Goal: Task Accomplishment & Management: Complete application form

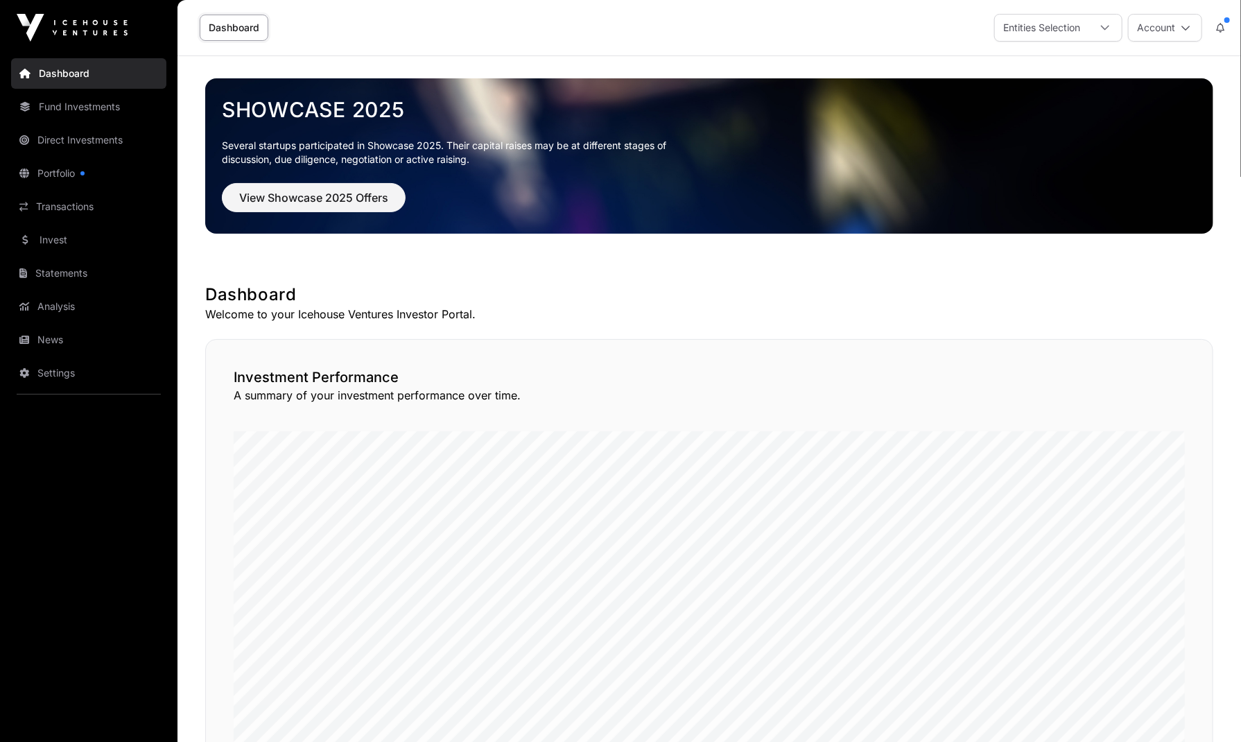
click at [47, 70] on link "Dashboard" at bounding box center [88, 73] width 155 height 31
click at [1181, 31] on icon at bounding box center [1186, 28] width 10 height 10
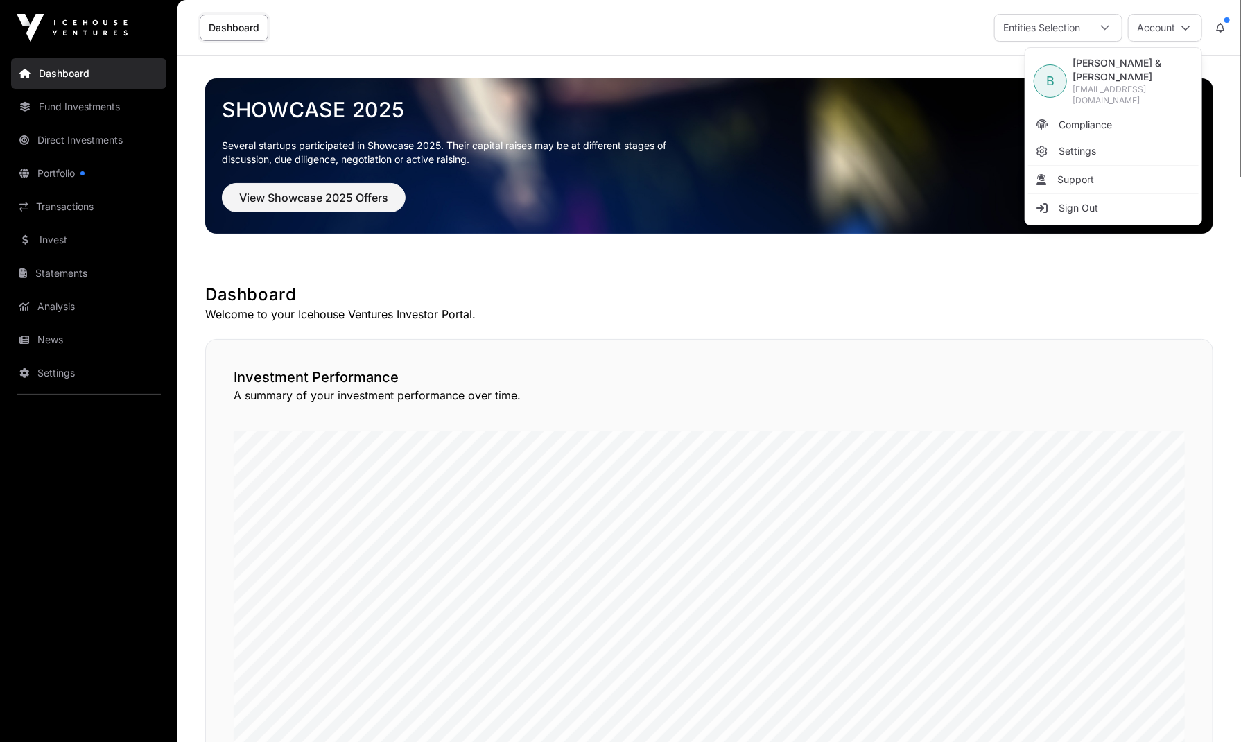
click at [951, 351] on div "Investment Performance A summary of your investment performance over time." at bounding box center [709, 584] width 1008 height 491
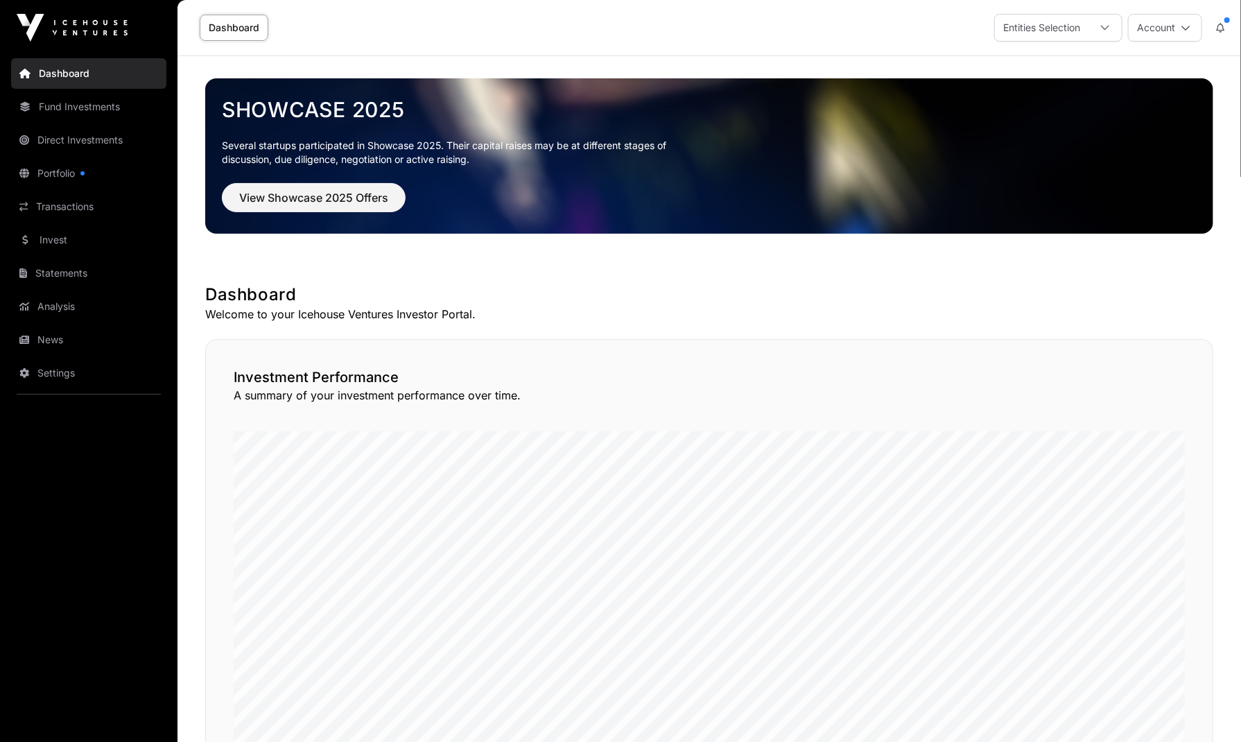
click at [80, 170] on link "Portfolio" at bounding box center [88, 173] width 155 height 31
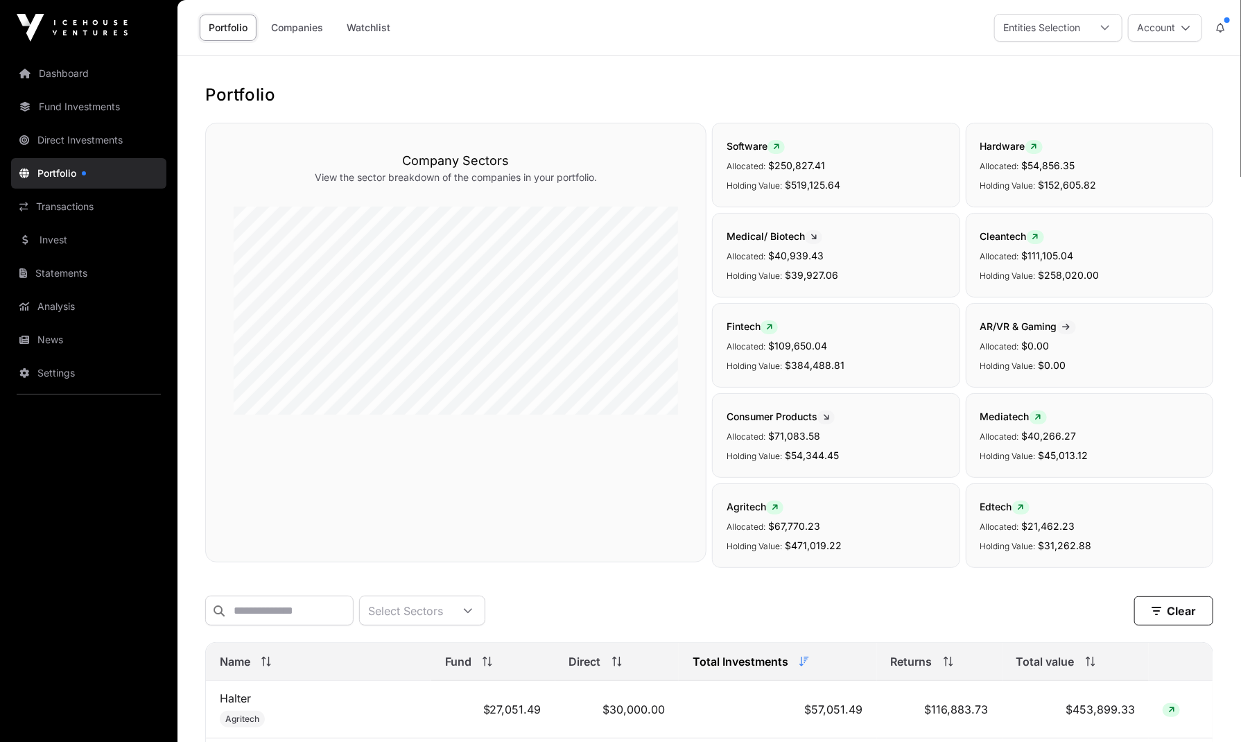
click at [54, 80] on link "Dashboard" at bounding box center [88, 73] width 155 height 31
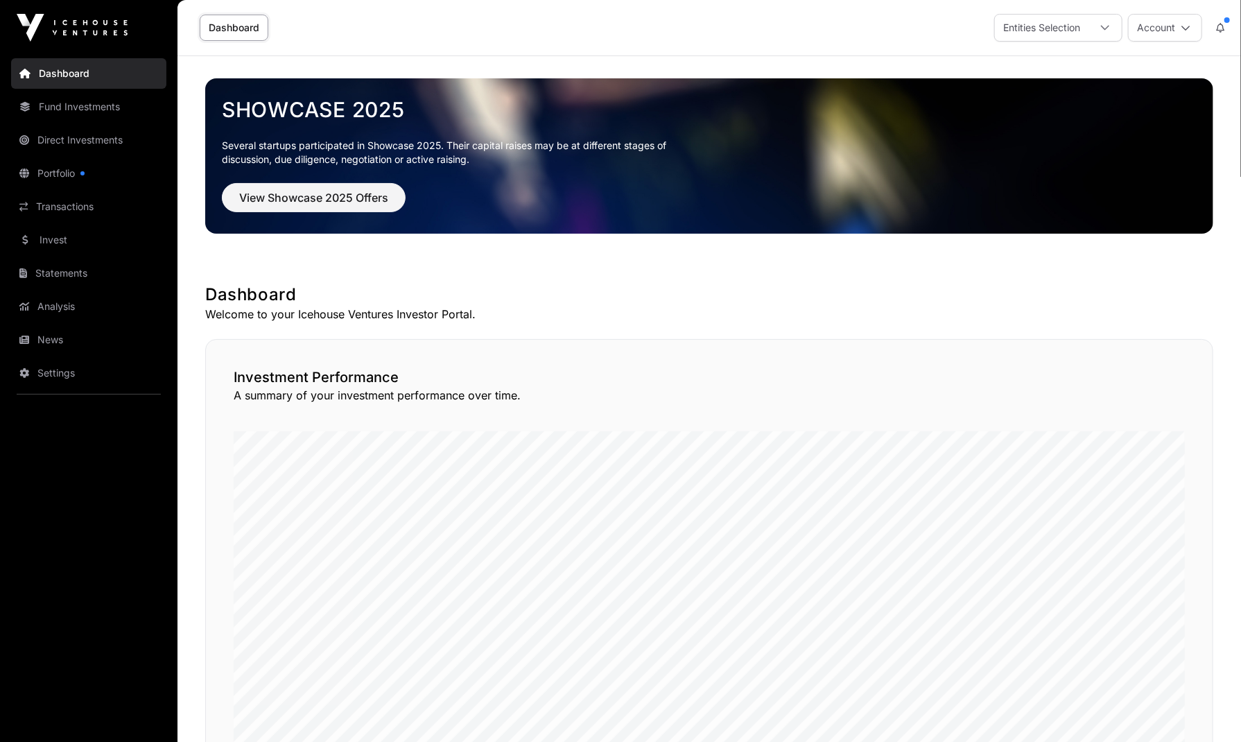
click at [72, 108] on link "Fund Investments" at bounding box center [88, 107] width 155 height 31
click at [96, 107] on link "Fund Investments" at bounding box center [88, 107] width 155 height 31
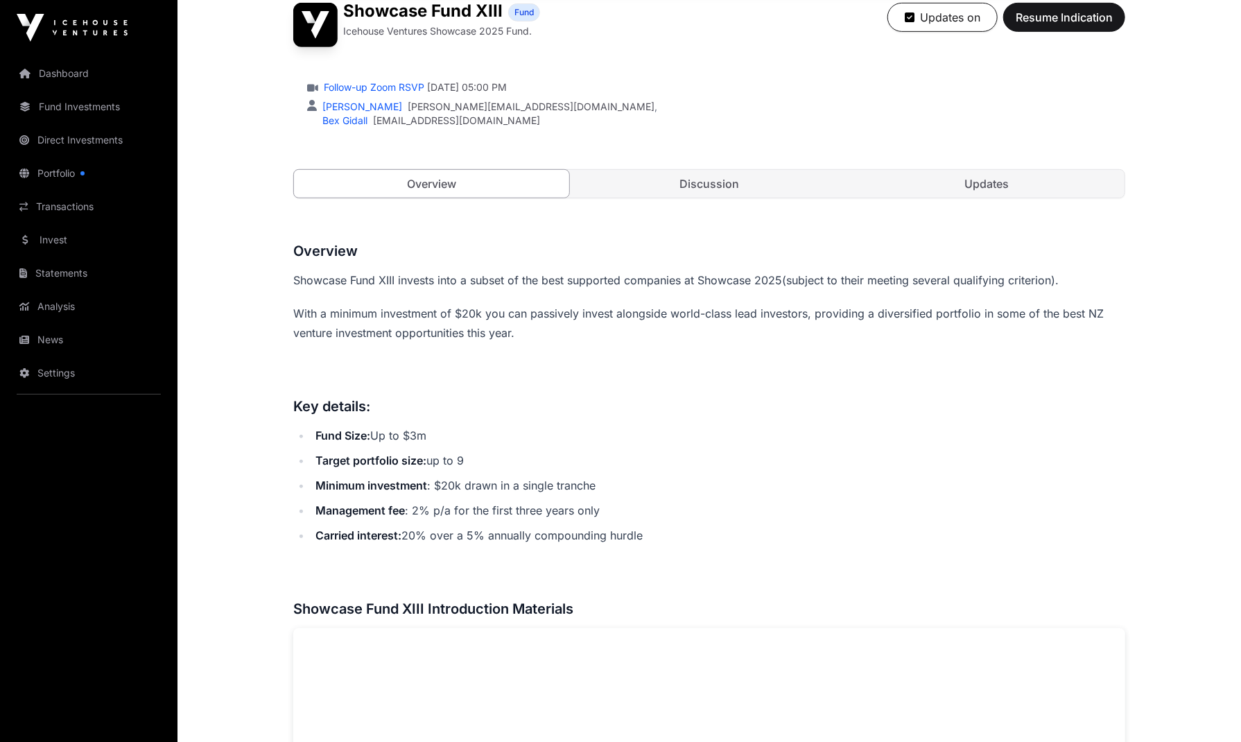
scroll to position [277, 0]
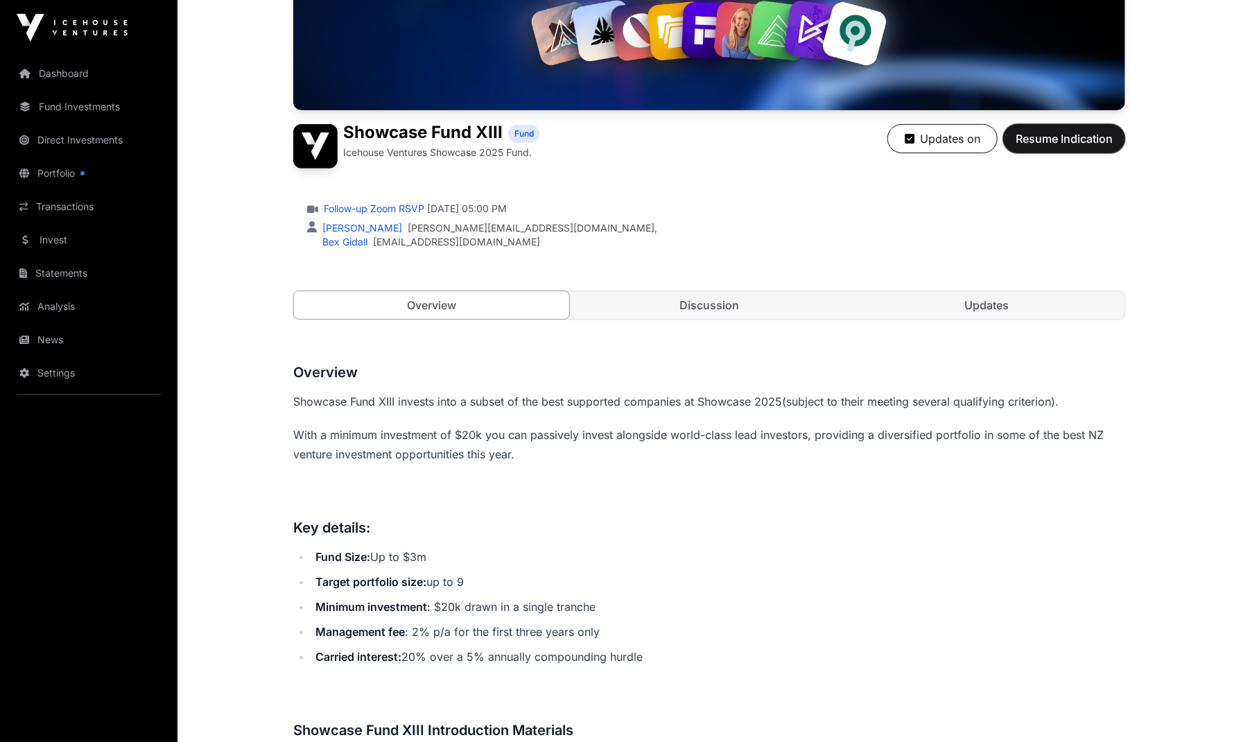
click at [1066, 141] on span "Resume Indication" at bounding box center [1064, 138] width 97 height 17
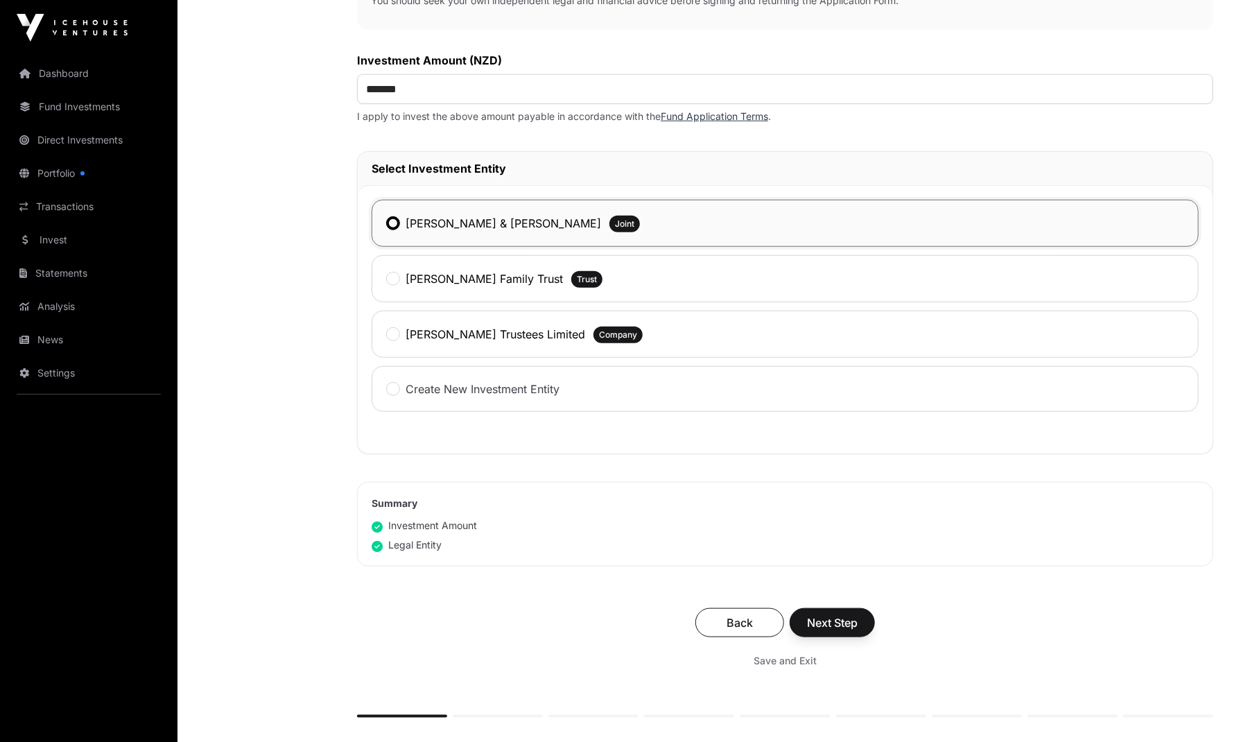
scroll to position [555, 0]
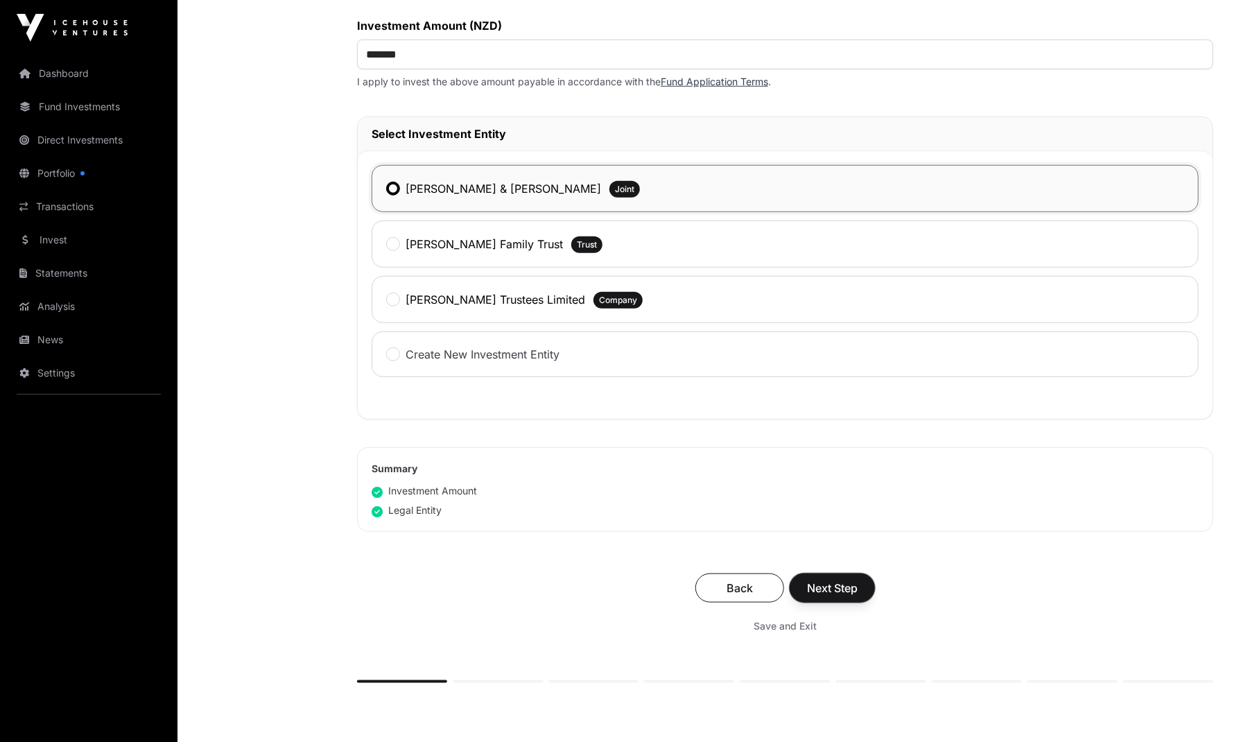
click at [826, 580] on span "Next Step" at bounding box center [832, 588] width 51 height 17
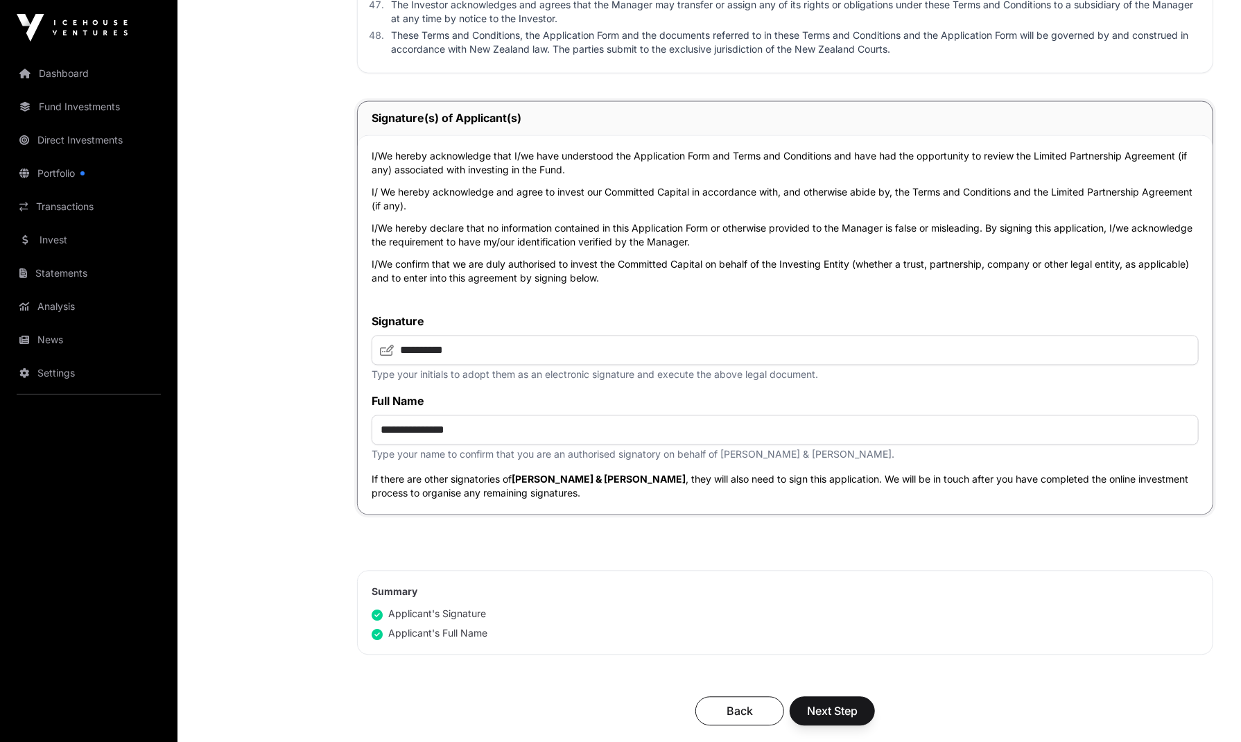
scroll to position [4592, 0]
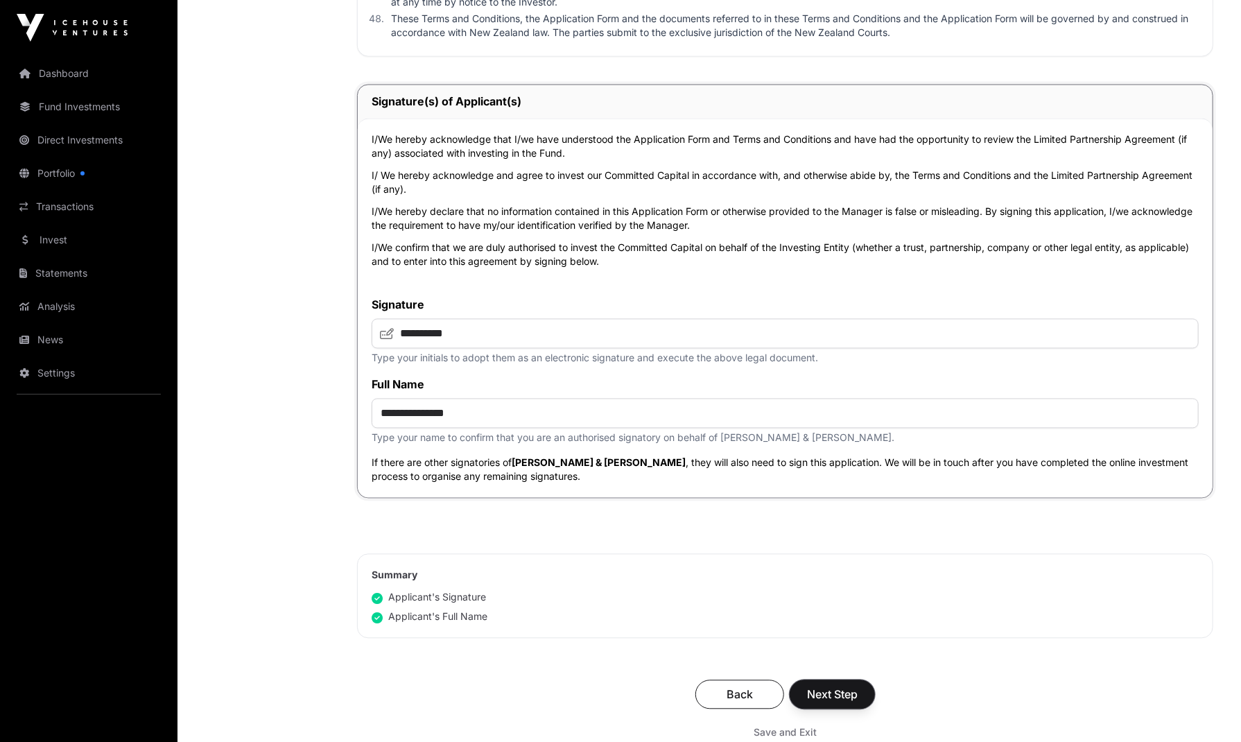
click at [841, 694] on span "Next Step" at bounding box center [832, 694] width 51 height 17
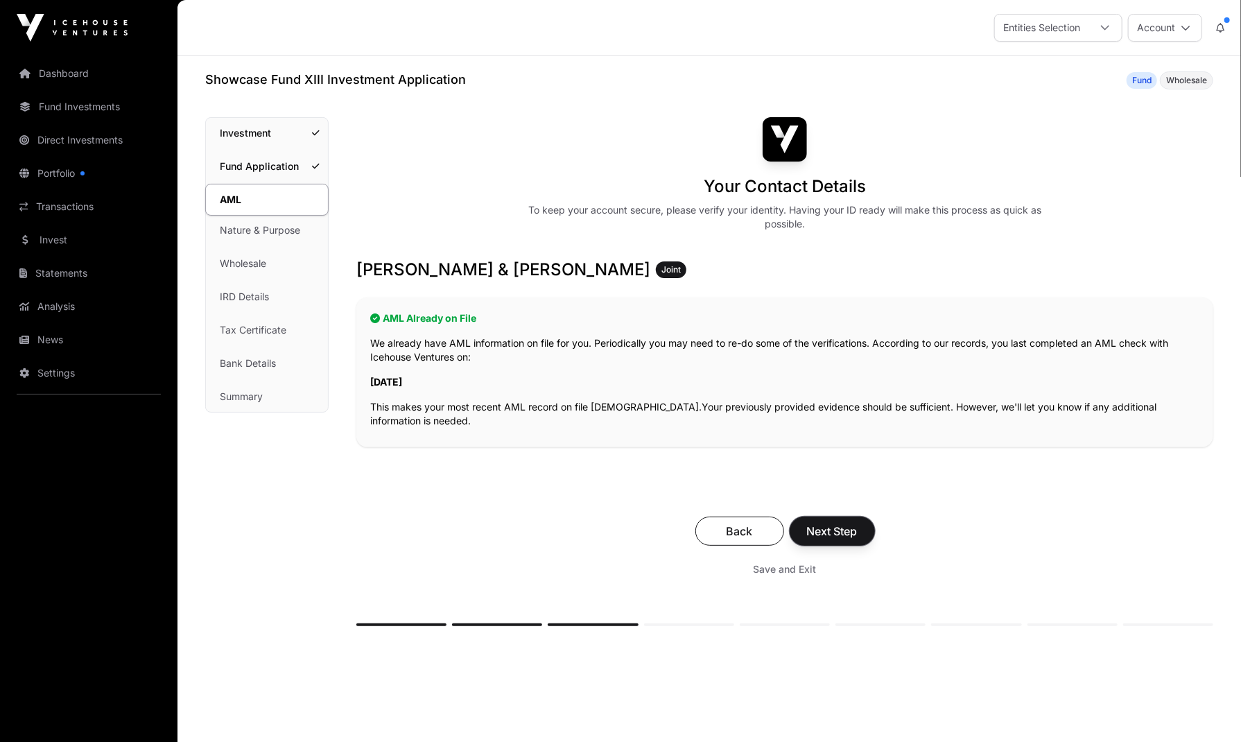
click at [854, 534] on span "Next Step" at bounding box center [832, 531] width 51 height 17
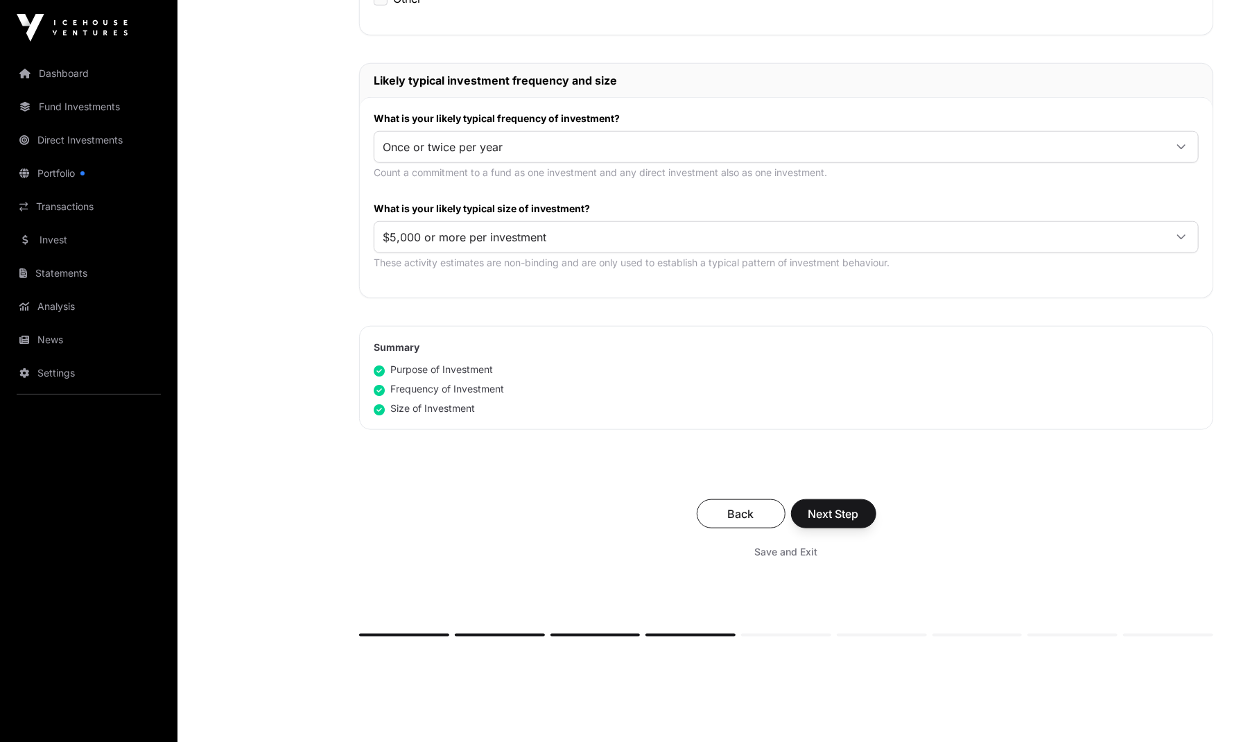
scroll to position [659, 0]
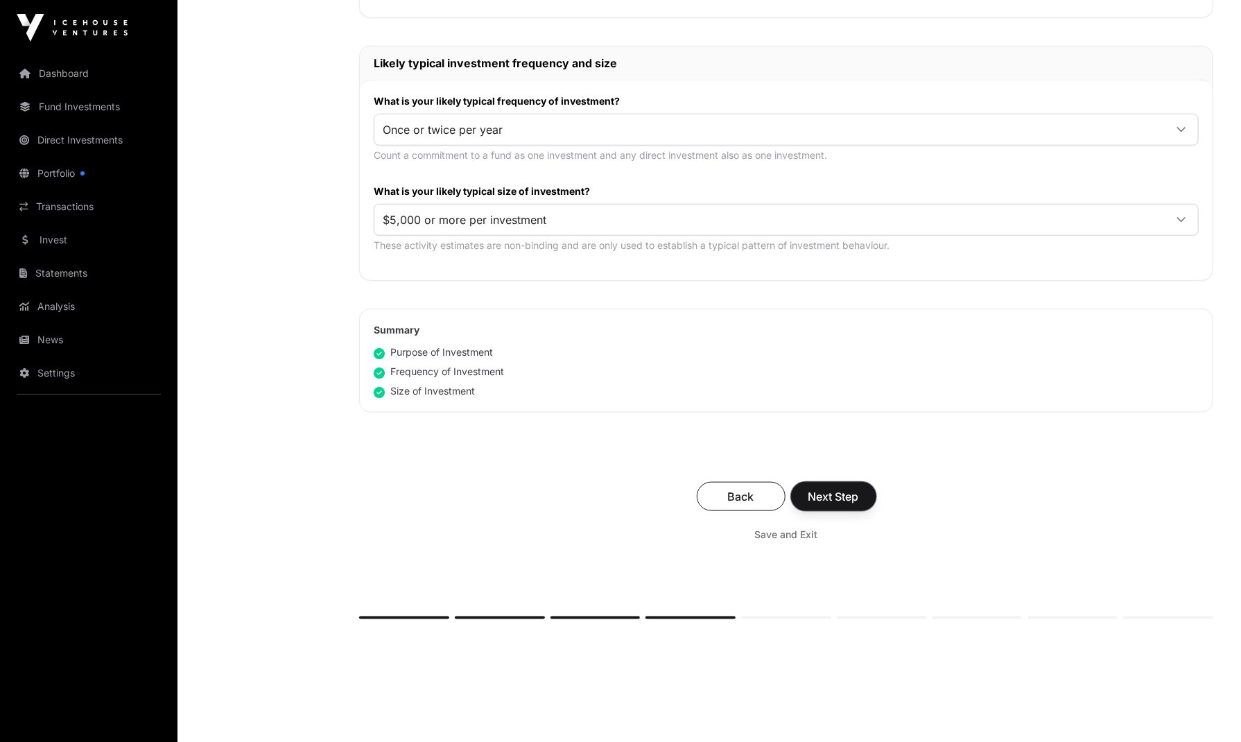
click at [806, 491] on button "Next Step" at bounding box center [833, 496] width 85 height 29
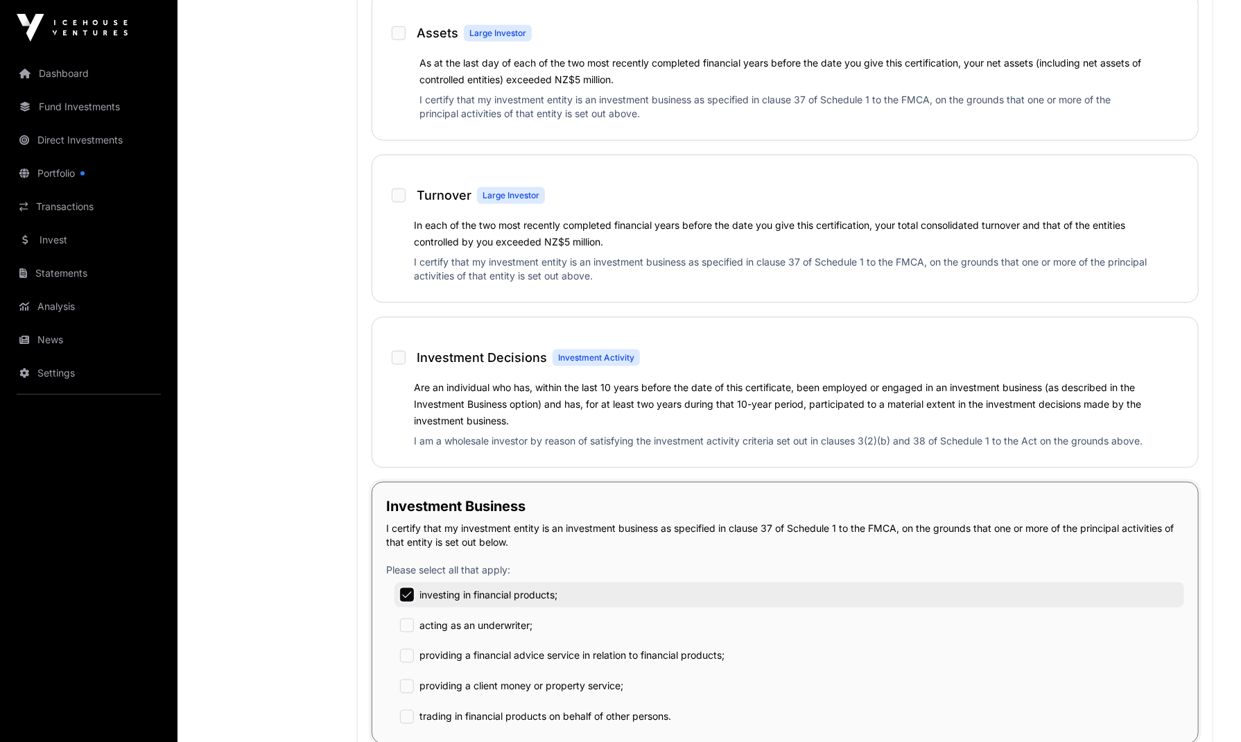
scroll to position [901, 0]
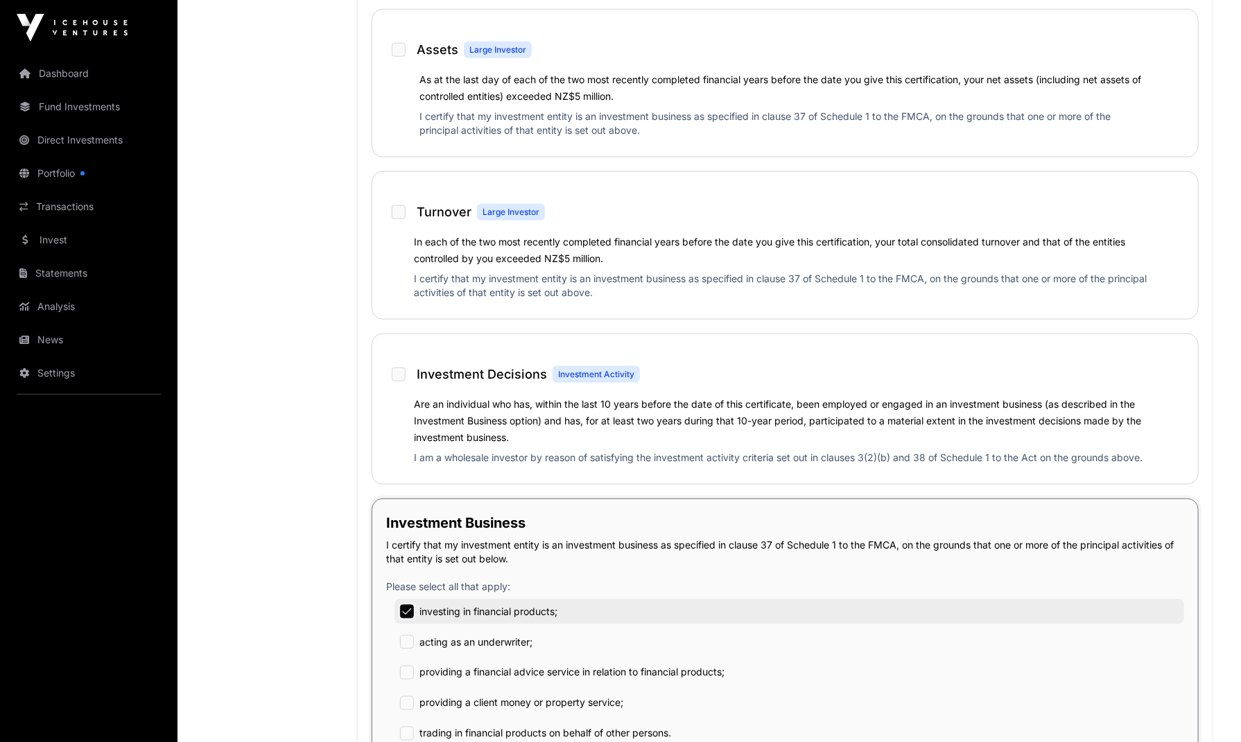
click at [392, 405] on div "Are an individual who has, within the last 10 years before the date of this cer…" at bounding box center [785, 432] width 798 height 75
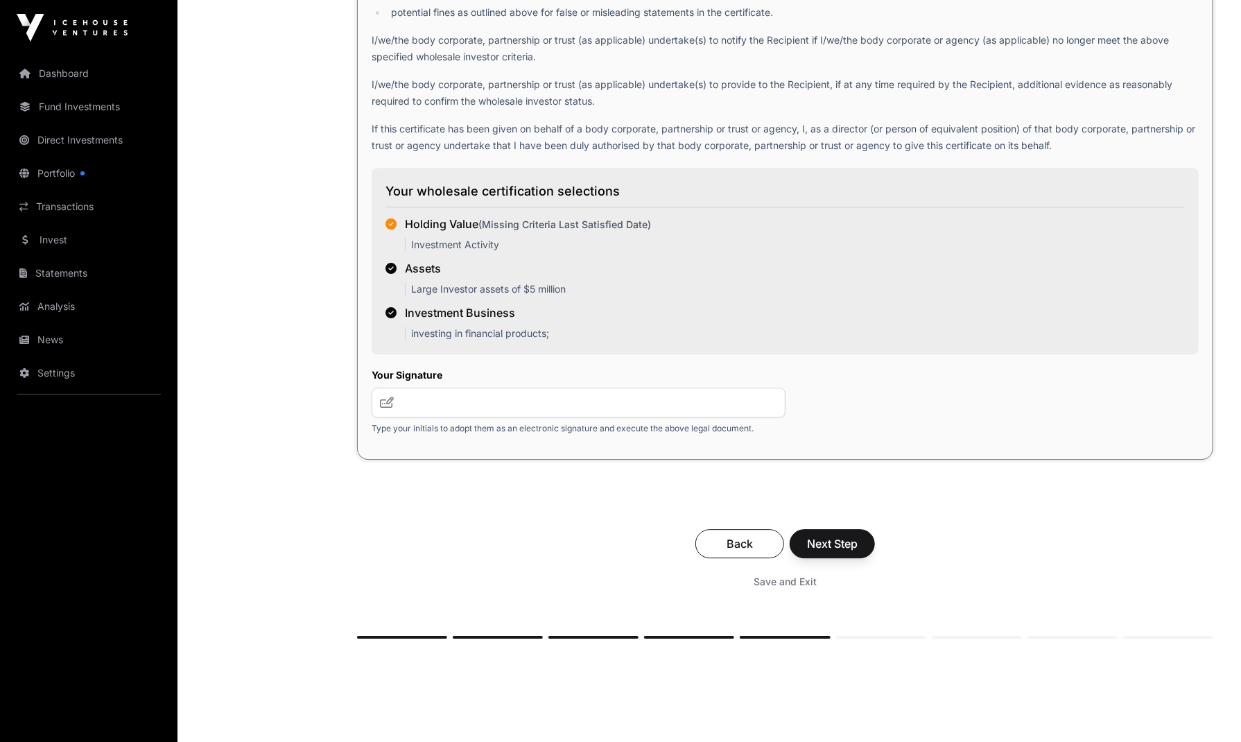
scroll to position [2114, 0]
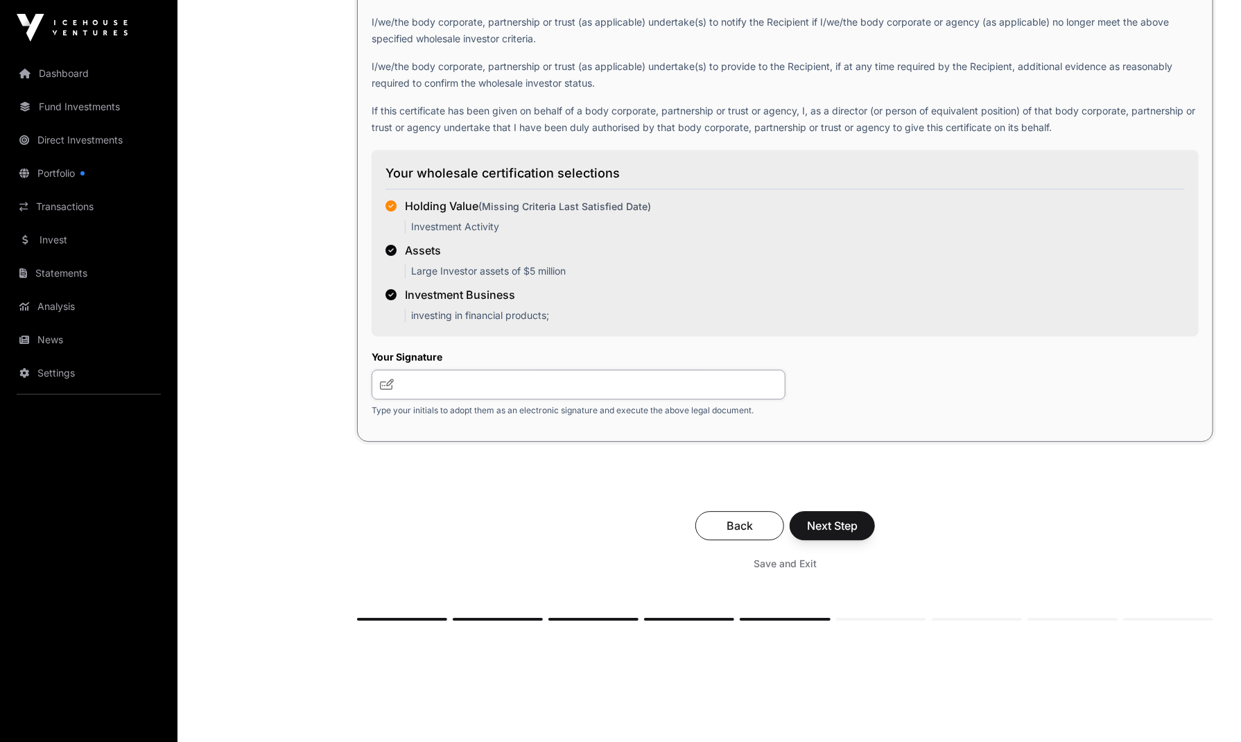
click at [563, 385] on input "text" at bounding box center [579, 384] width 414 height 30
type input "**********"
click at [846, 525] on span "Next Step" at bounding box center [832, 525] width 51 height 17
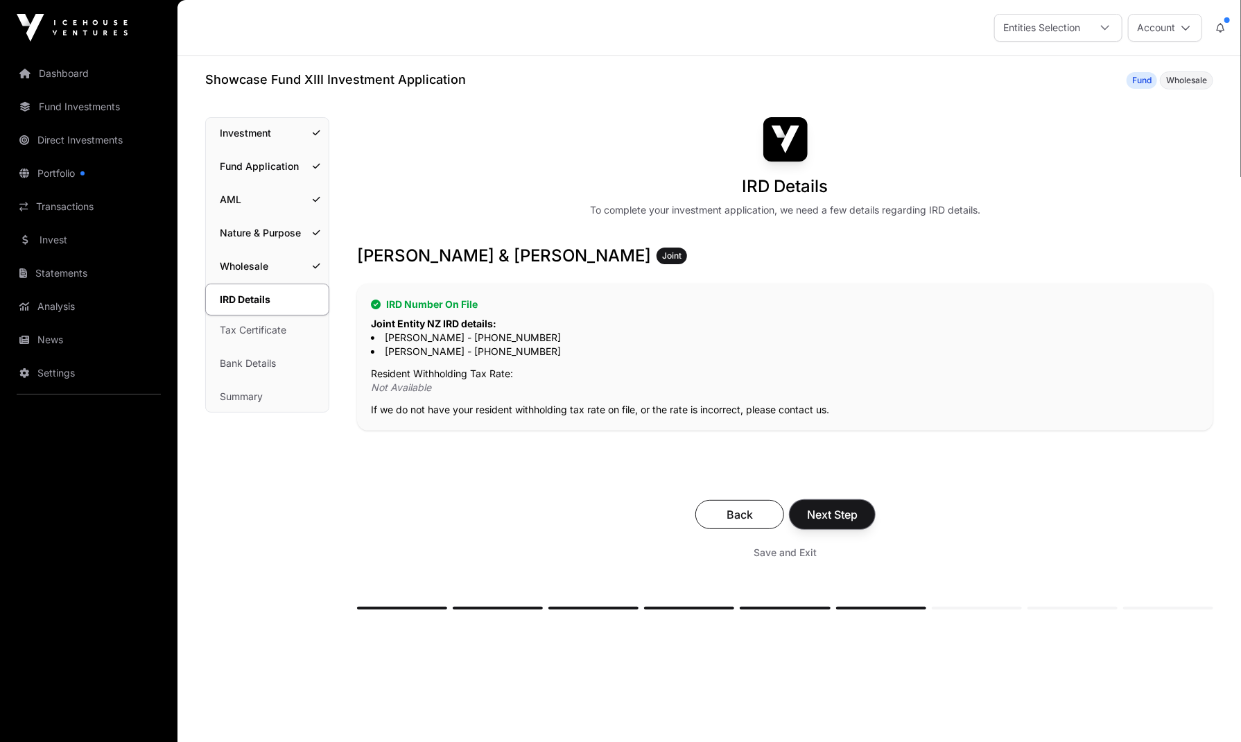
click at [853, 514] on span "Next Step" at bounding box center [832, 514] width 51 height 17
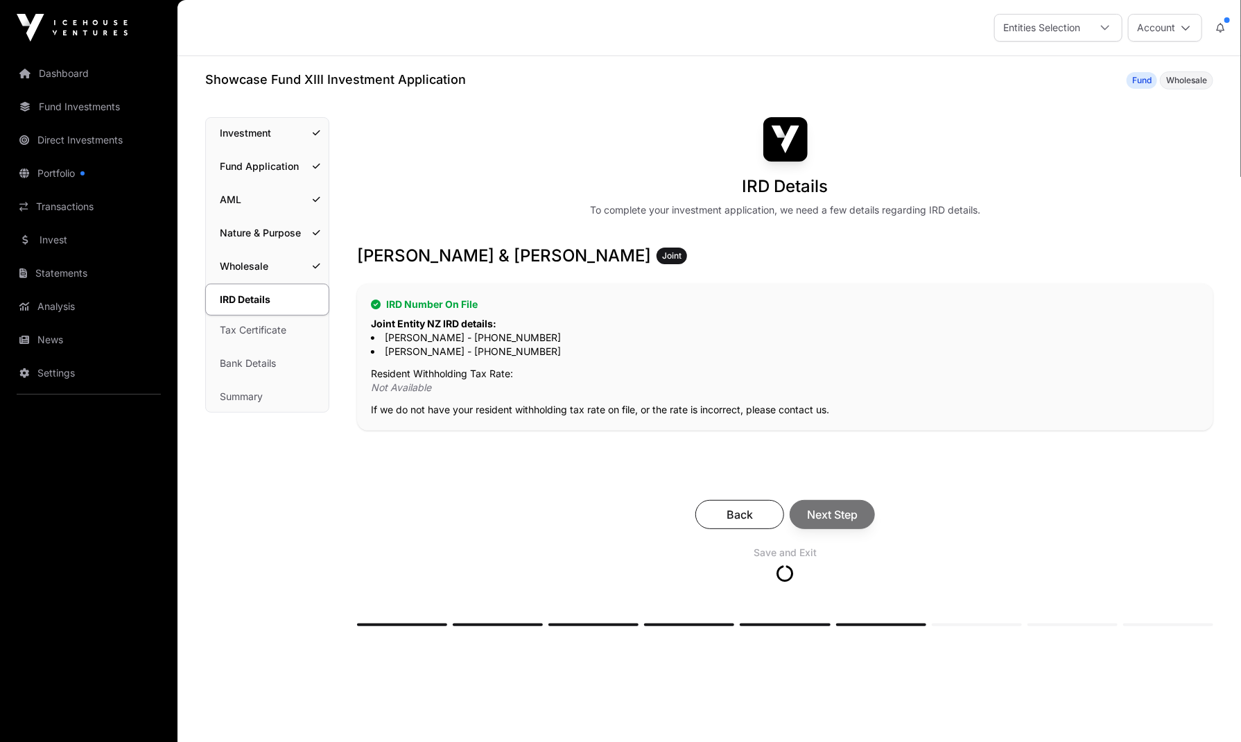
click at [853, 514] on div "Back Next Step" at bounding box center [785, 514] width 828 height 29
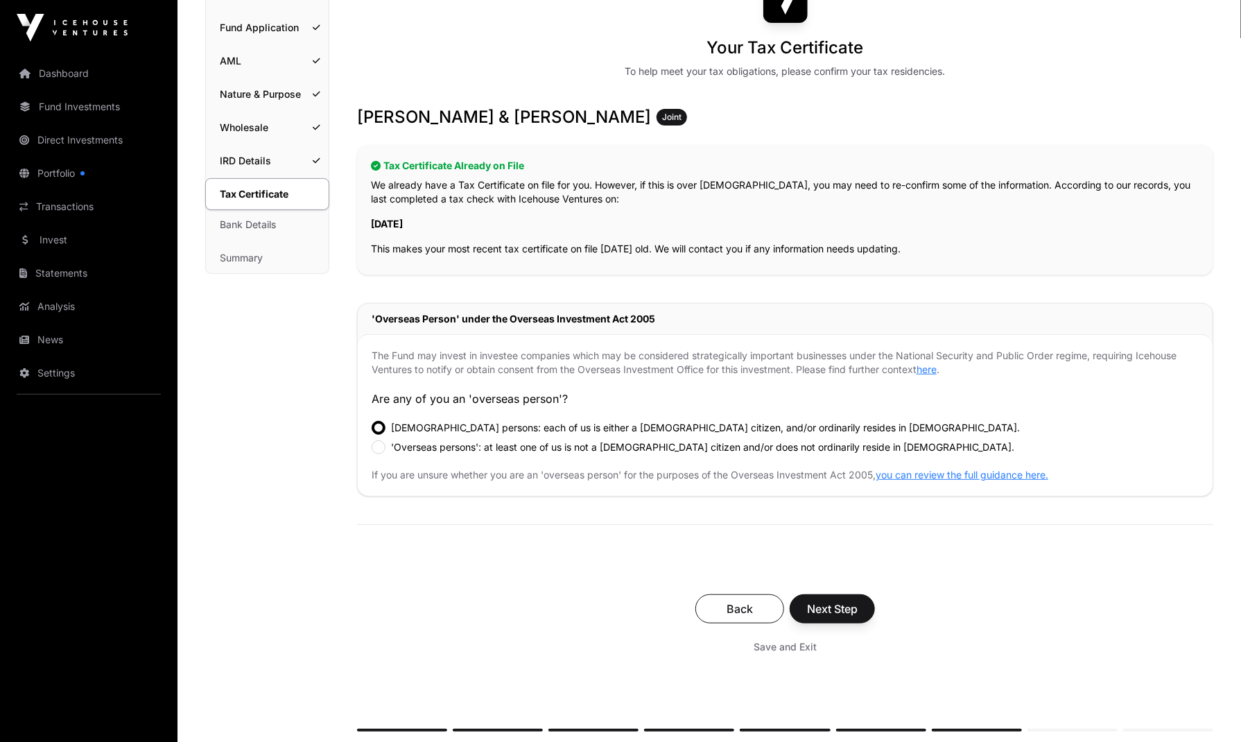
scroll to position [155, 0]
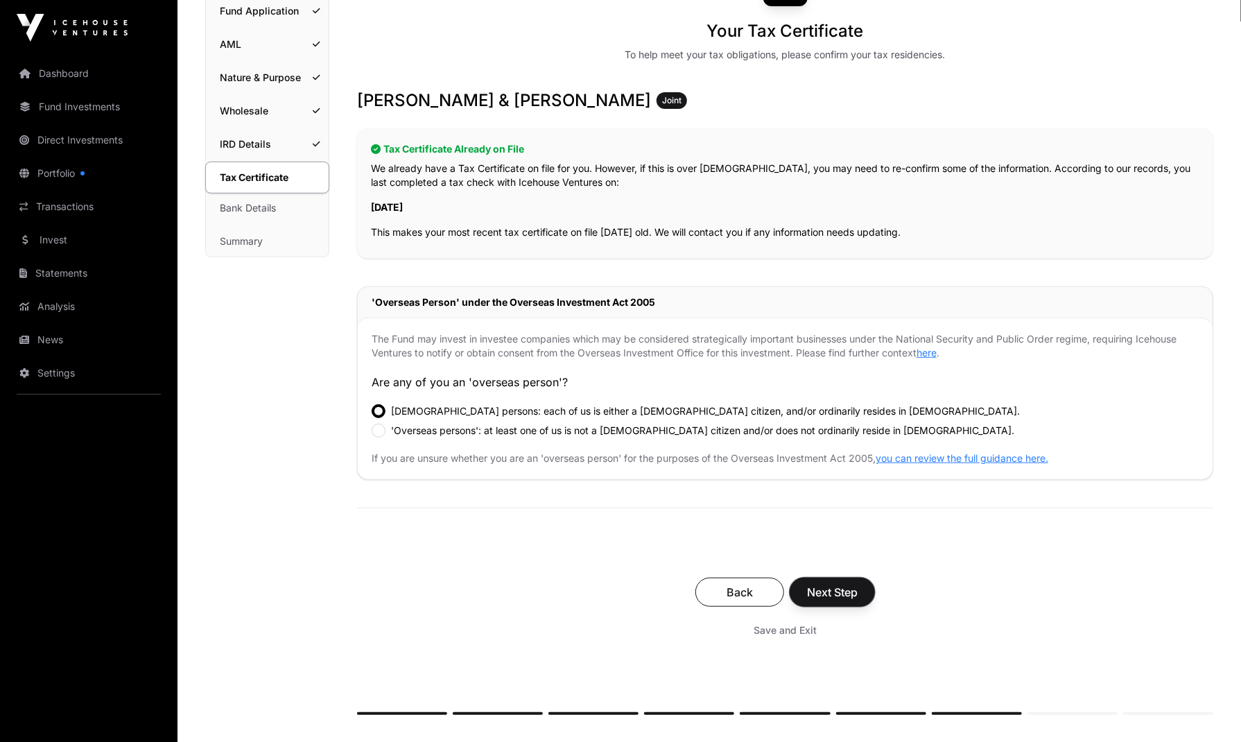
click at [860, 584] on button "Next Step" at bounding box center [832, 591] width 85 height 29
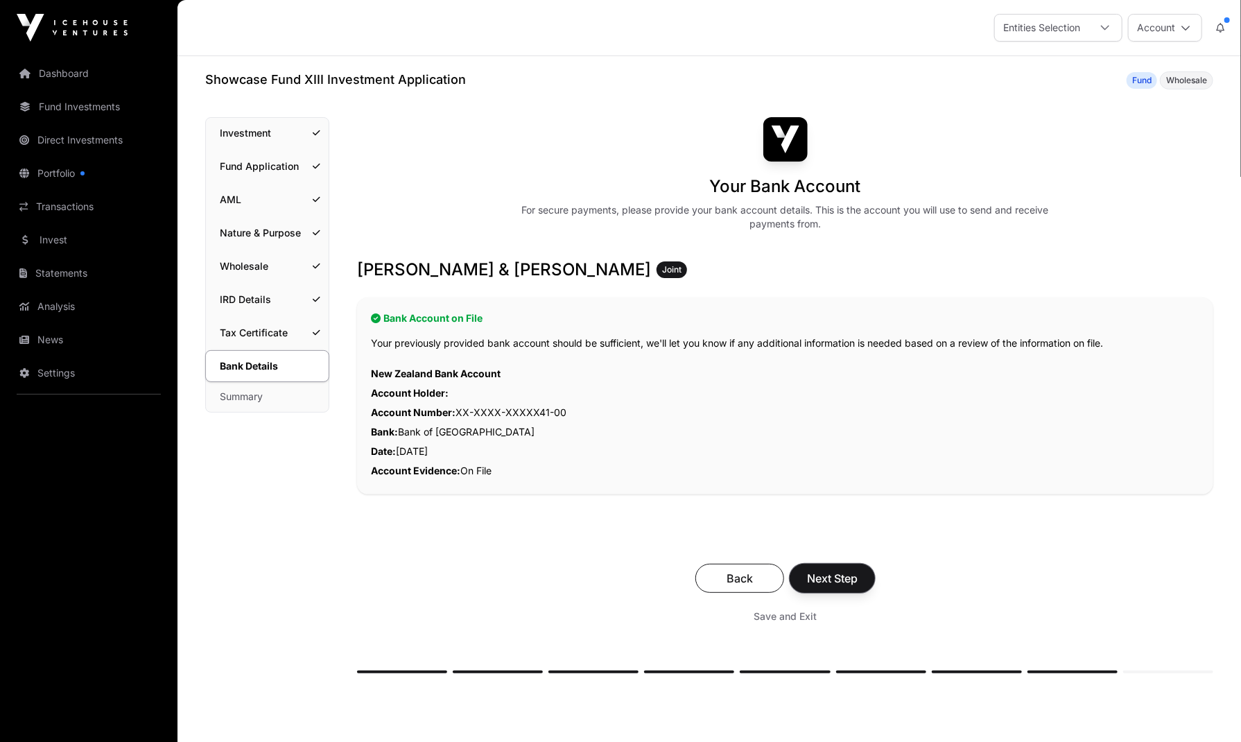
click at [846, 574] on span "Next Step" at bounding box center [832, 578] width 51 height 17
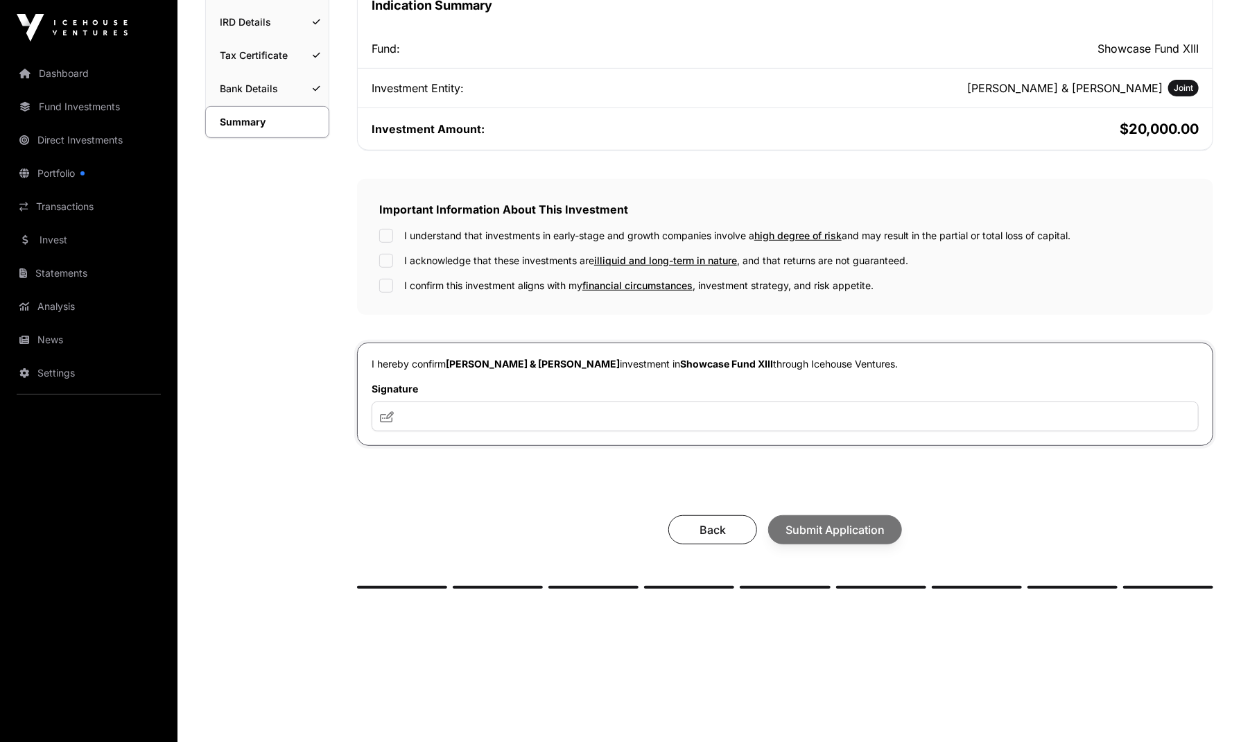
scroll to position [296, 0]
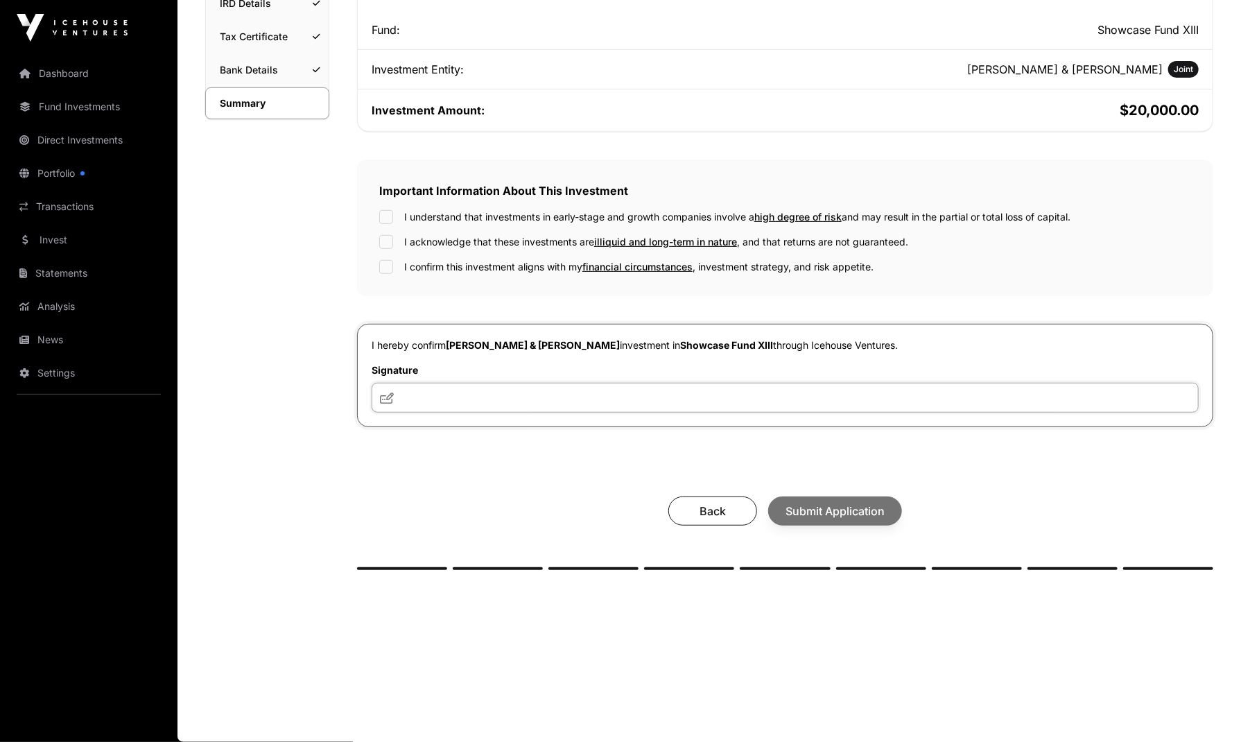
click at [566, 400] on input "text" at bounding box center [785, 398] width 827 height 30
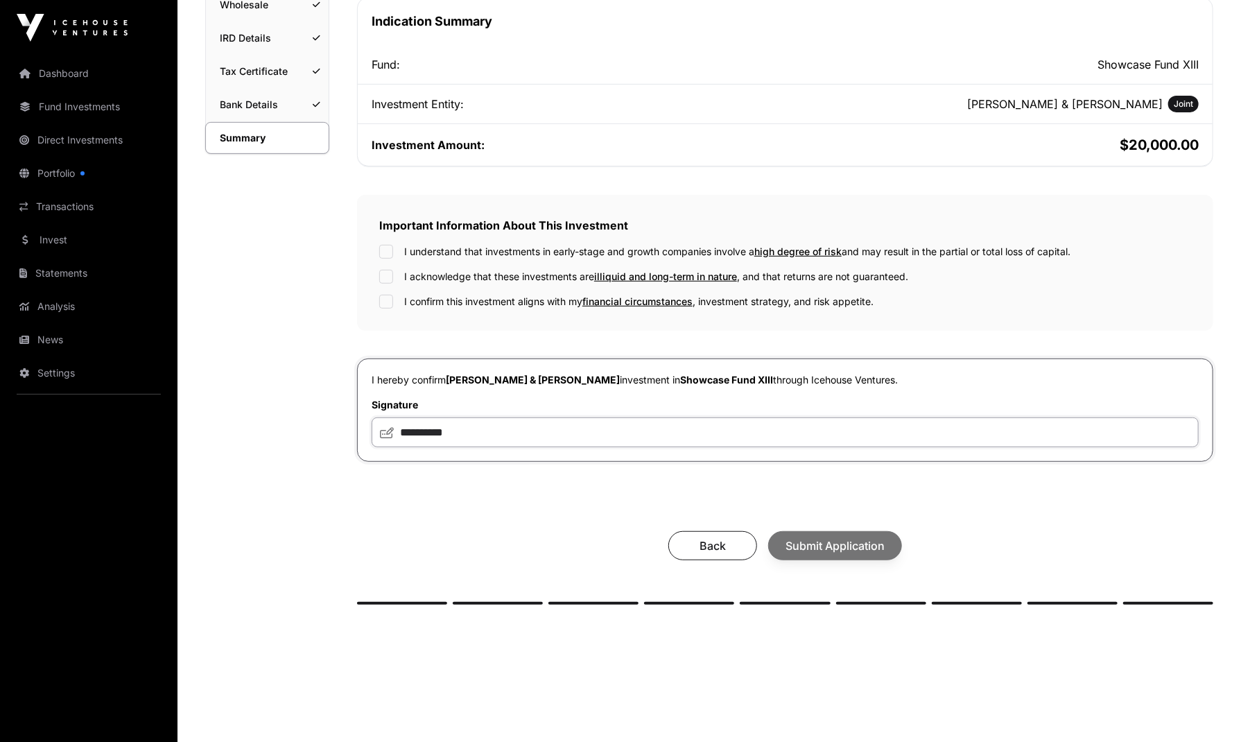
type input "**********"
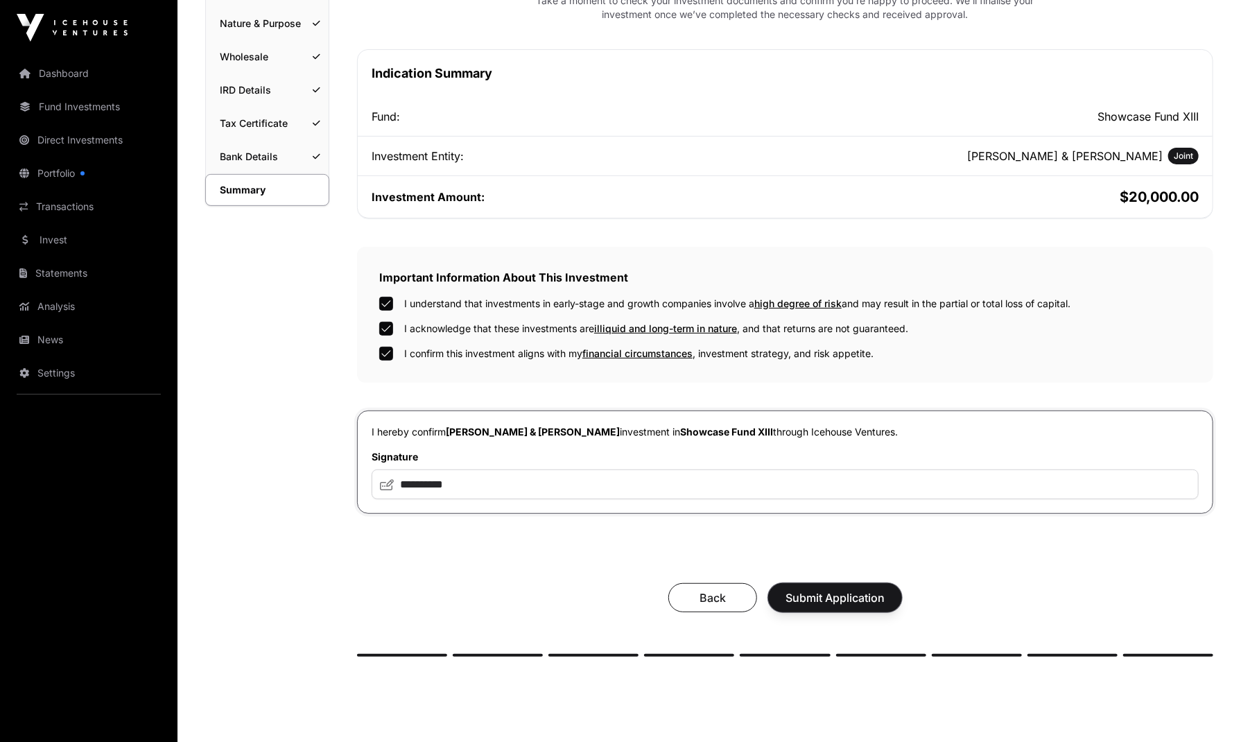
click at [862, 600] on span "Submit Application" at bounding box center [834, 597] width 99 height 17
